Goal: Use online tool/utility: Use online tool/utility

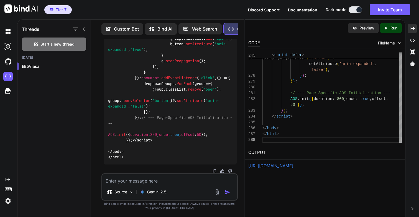
scroll to position [17, 0]
click at [391, 30] on p "Run" at bounding box center [394, 28] width 7 height 6
click at [294, 165] on link "[URL][DOMAIN_NAME]" at bounding box center [271, 165] width 45 height 5
click at [170, 187] on div "Gemini 2.5.." at bounding box center [154, 191] width 34 height 11
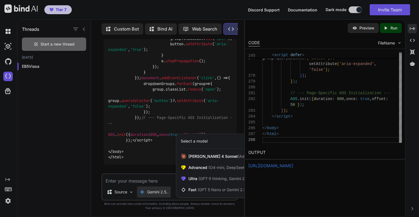
click at [157, 181] on div at bounding box center [209, 108] width 419 height 217
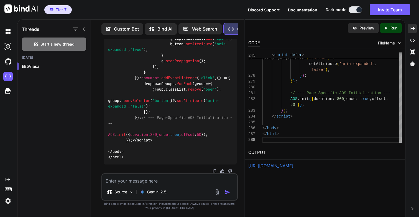
click at [157, 181] on textarea at bounding box center [169, 179] width 135 height 10
type textarea "This is great."
paste textarea "<!DOCTYPE html> <html lang="en" class="scroll-smooth"> <head> <meta charset="UT…"
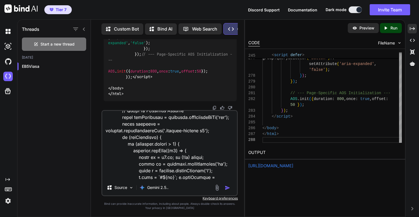
scroll to position [0, 0]
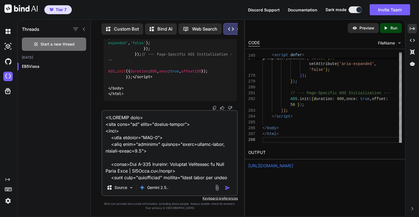
paste textarea "Lore ip dolor. Sit amet cons adip el sed doe temp incidi utlabo etd magnaa enim…"
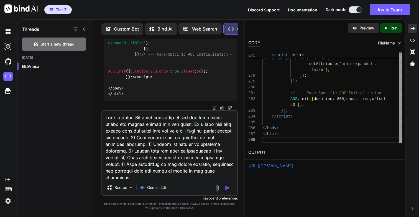
click at [122, 130] on textarea at bounding box center [169, 145] width 135 height 69
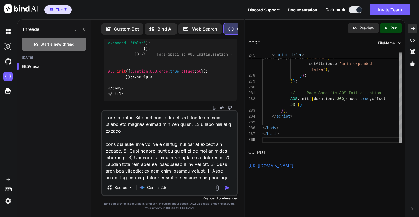
click at [131, 133] on textarea at bounding box center [169, 145] width 135 height 69
paste textarea "/learning-center/articles/i-829-removing-conditions"
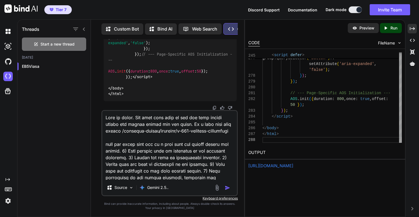
click at [180, 144] on textarea at bounding box center [169, 145] width 135 height 69
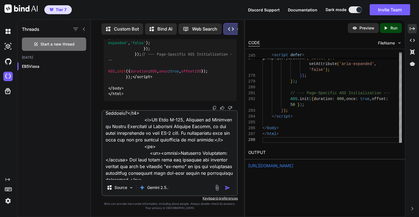
scroll to position [1488, 0]
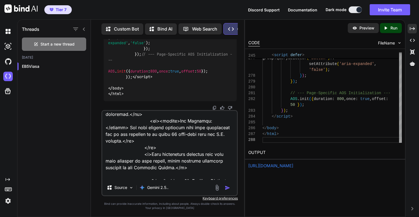
type textarea "Lore ip dolor. Sit amet cons adip el sed doe temp incidi utlabo etd magnaa enim…"
click at [227, 188] on img "button" at bounding box center [228, 188] width 6 height 6
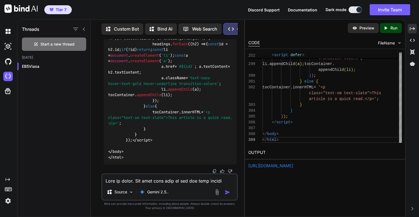
scroll to position [105543, 0]
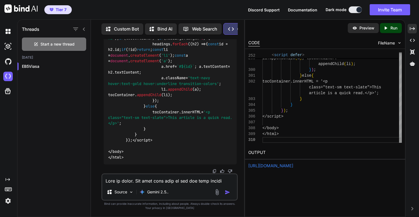
scroll to position [35, 0]
click at [393, 29] on p "Run" at bounding box center [394, 28] width 7 height 6
click at [283, 164] on link "[URL][DOMAIN_NAME]" at bounding box center [271, 165] width 45 height 5
click at [156, 181] on textarea at bounding box center [169, 179] width 135 height 10
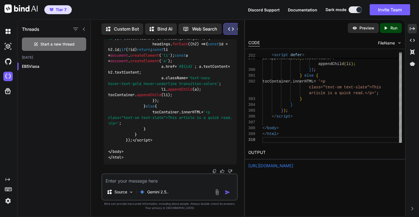
paste textarea "<!DOCTYPE html> <html lang="en" class="scroll-smooth"> <head> <meta charset="UT…"
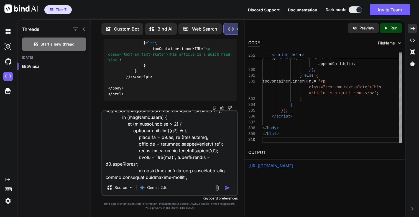
scroll to position [0, 0]
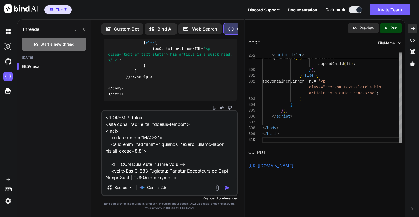
paste textarea "Lore ip dolor. Sit amet cons adip el sed doe temp incidi utlabo etd magnaa enim…"
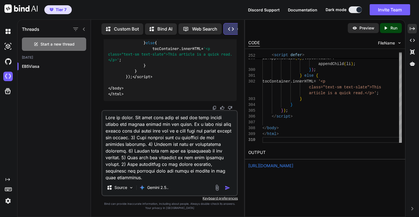
click at [125, 131] on textarea at bounding box center [169, 145] width 135 height 69
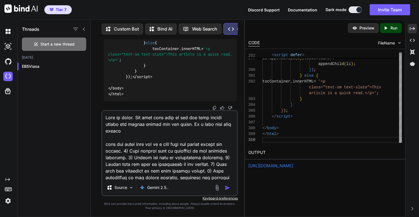
click at [128, 131] on textarea at bounding box center [169, 145] width 135 height 69
paste textarea "/learning-center/articles/i-829-removing-conditions"
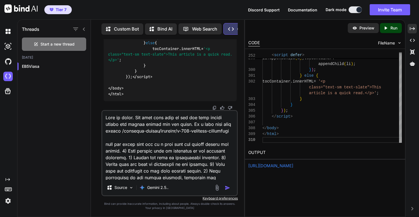
type textarea "Lore ip dolor. Sit amet cons adip el sed doe temp incidi utlabo etd magnaa enim…"
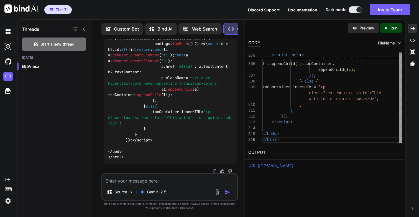
scroll to position [111687, 0]
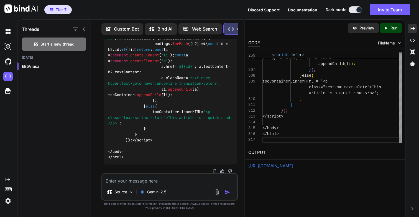
scroll to position [47, 0]
click at [389, 29] on icon "Created with Pixso." at bounding box center [387, 28] width 7 height 5
click at [283, 165] on link "[URL][DOMAIN_NAME]" at bounding box center [271, 165] width 45 height 5
